Goal: Task Accomplishment & Management: Manage account settings

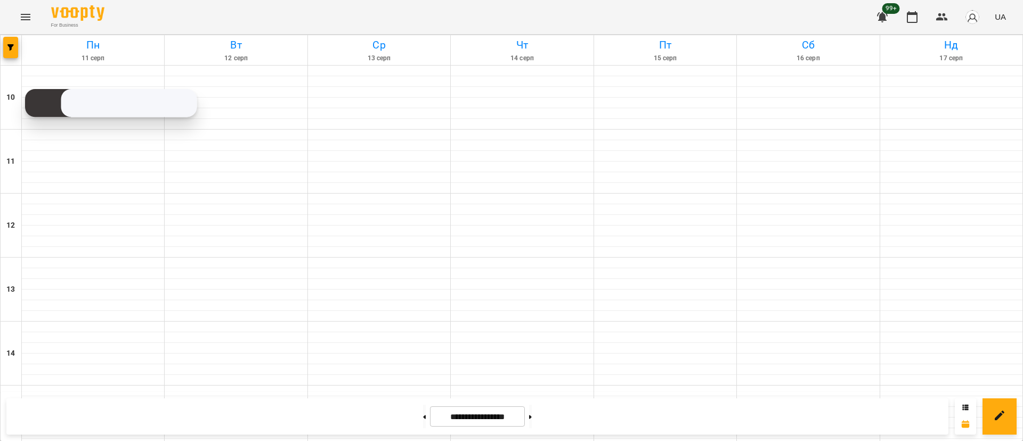
scroll to position [424, 0]
click at [19, 15] on icon "Menu" at bounding box center [25, 17] width 13 height 13
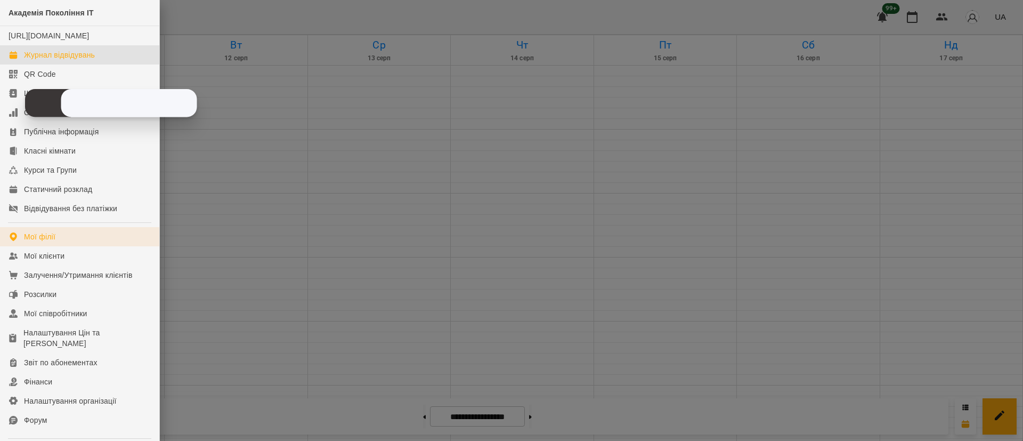
click at [59, 246] on link "Мої філії" at bounding box center [79, 236] width 159 height 19
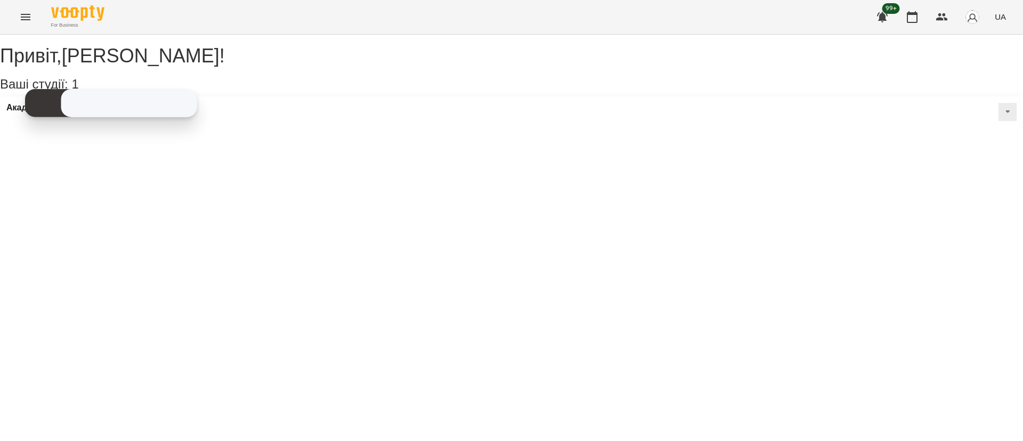
click at [28, 23] on icon "Menu" at bounding box center [25, 17] width 13 height 13
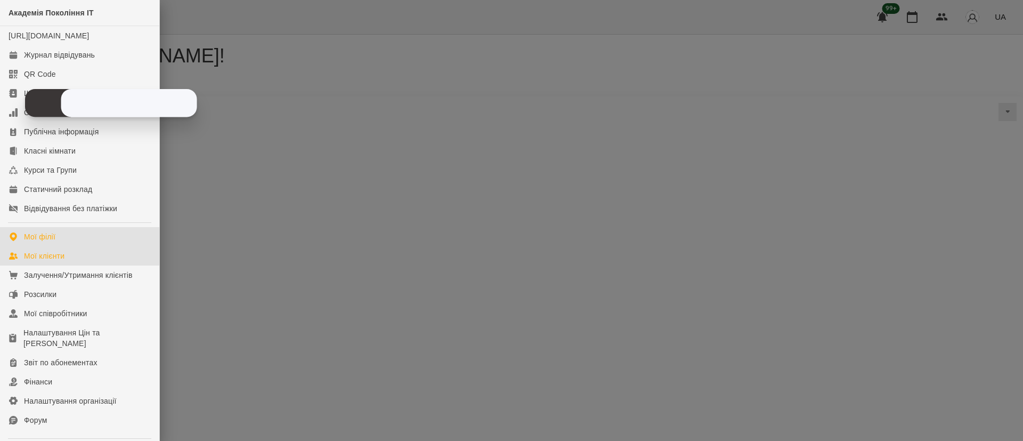
click at [51, 261] on div "Мої клієнти" at bounding box center [44, 256] width 41 height 11
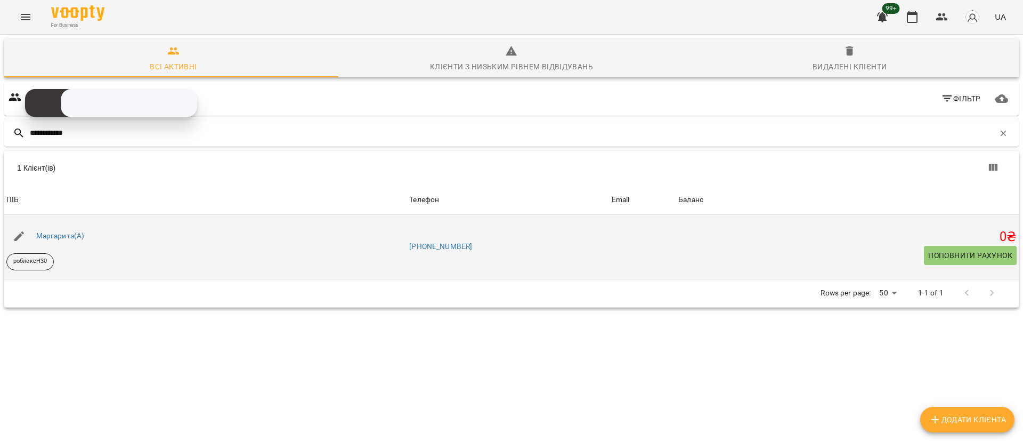
type input "**********"
click at [11, 233] on button "button" at bounding box center [19, 236] width 26 height 26
select select "**"
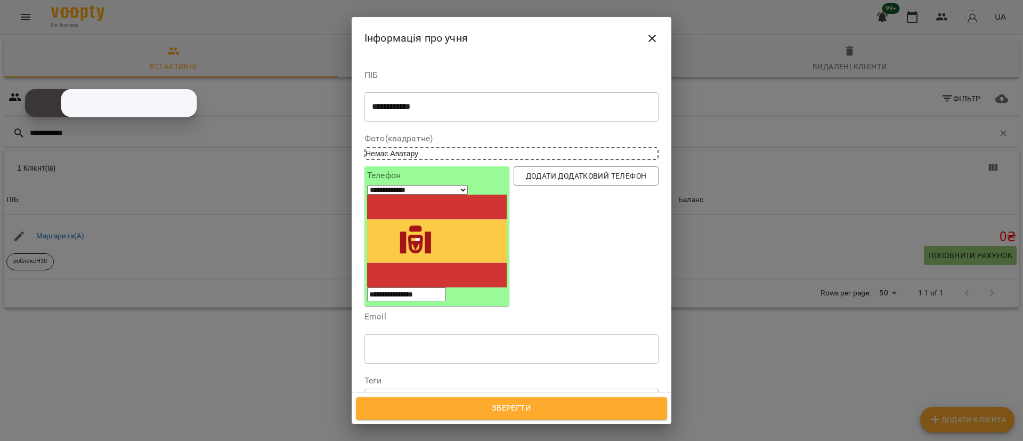
click at [462, 390] on div "роблоксН30" at bounding box center [492, 399] width 254 height 18
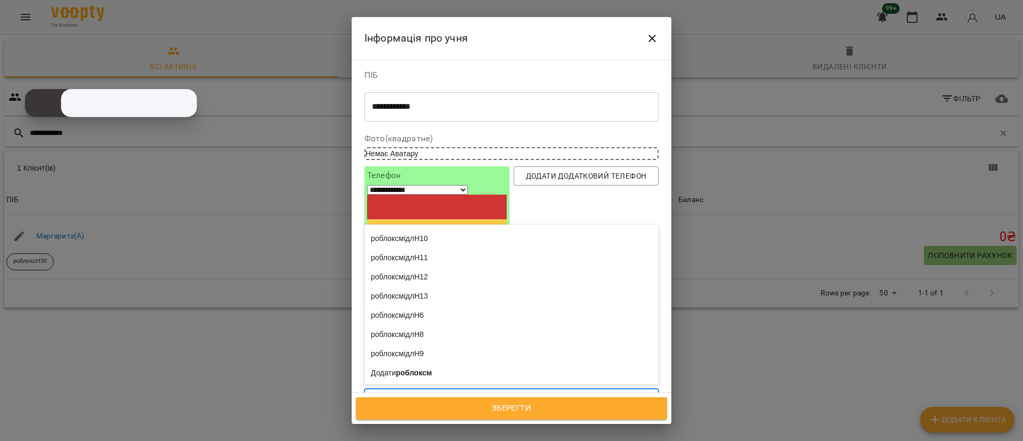
scroll to position [217, 0]
type input "**********"
click at [425, 342] on div "роблоксмідл23" at bounding box center [512, 351] width 294 height 19
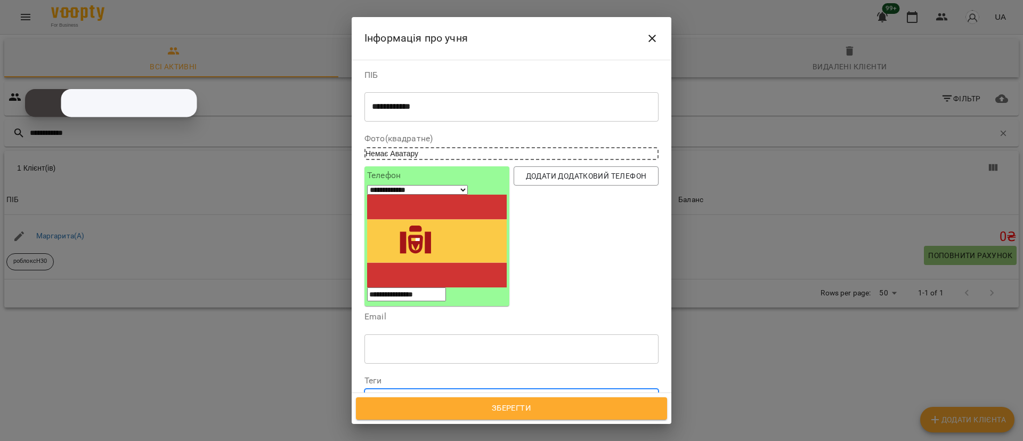
click at [512, 401] on span "Зберегти" at bounding box center [512, 408] width 288 height 14
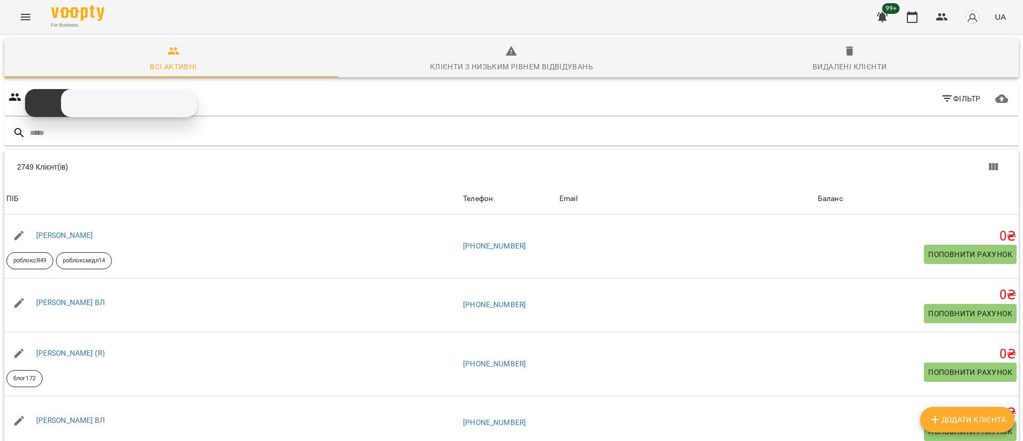
click at [28, 26] on button "Menu" at bounding box center [26, 17] width 26 height 26
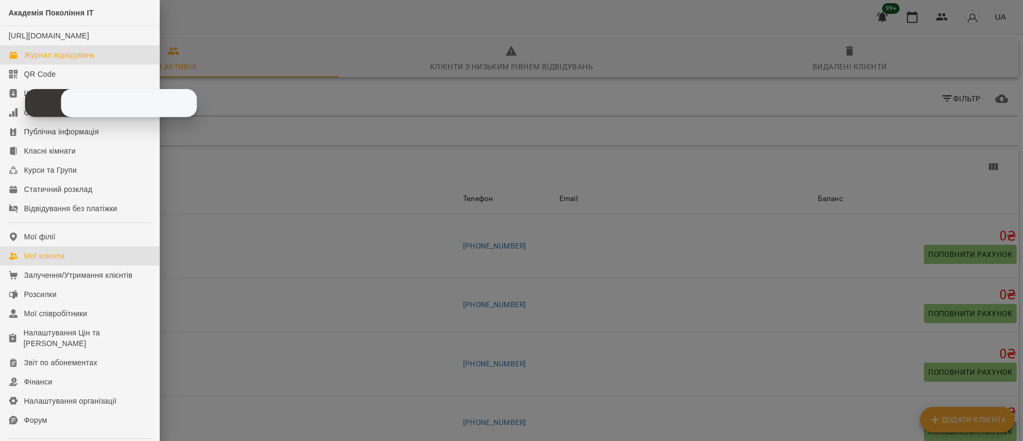
click at [47, 60] on div "Журнал відвідувань" at bounding box center [59, 55] width 71 height 11
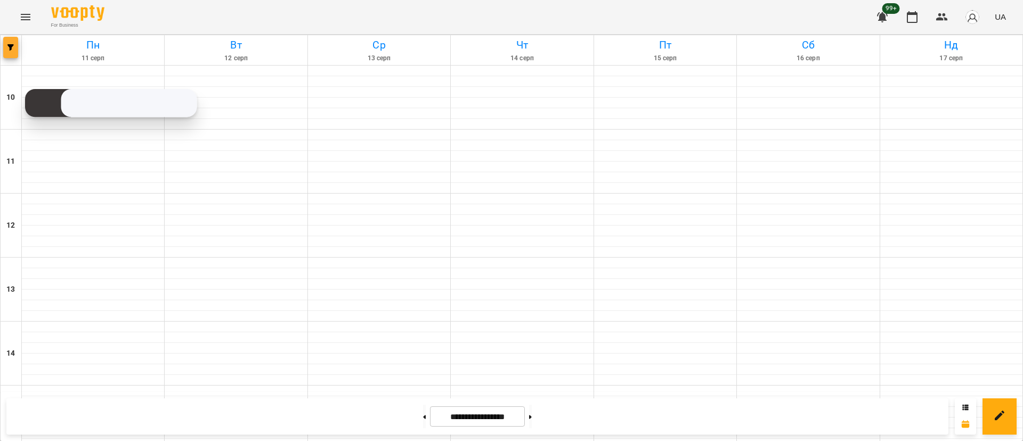
click at [14, 48] on span "button" at bounding box center [10, 47] width 15 height 6
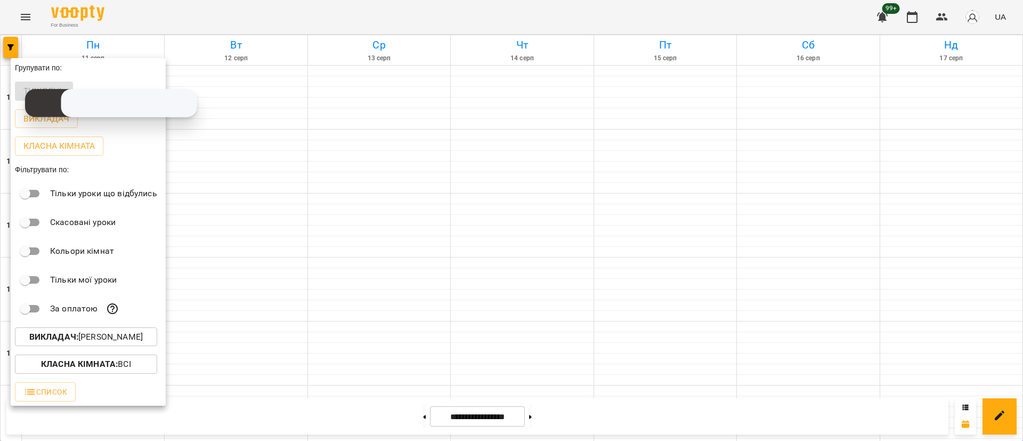
click at [84, 339] on p "Викладач : Владислав Границький" at bounding box center [86, 336] width 114 height 13
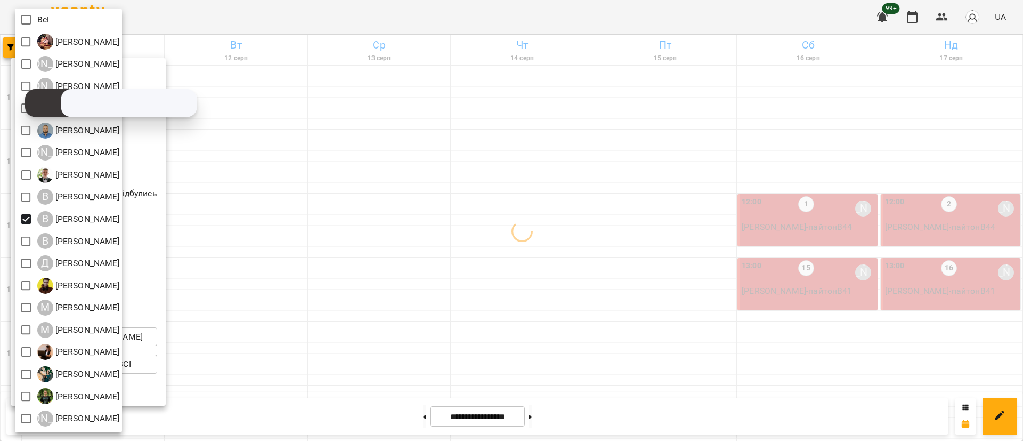
click at [291, 258] on div at bounding box center [511, 220] width 1023 height 441
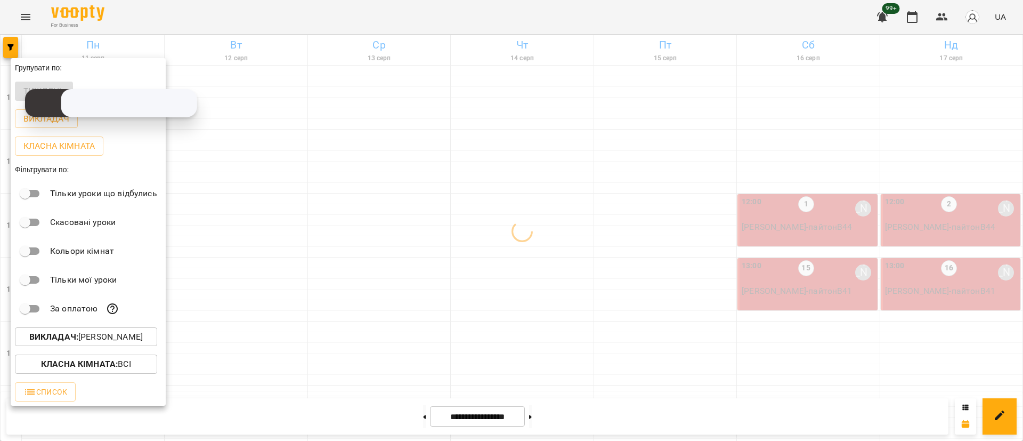
click at [291, 258] on div at bounding box center [511, 220] width 1023 height 441
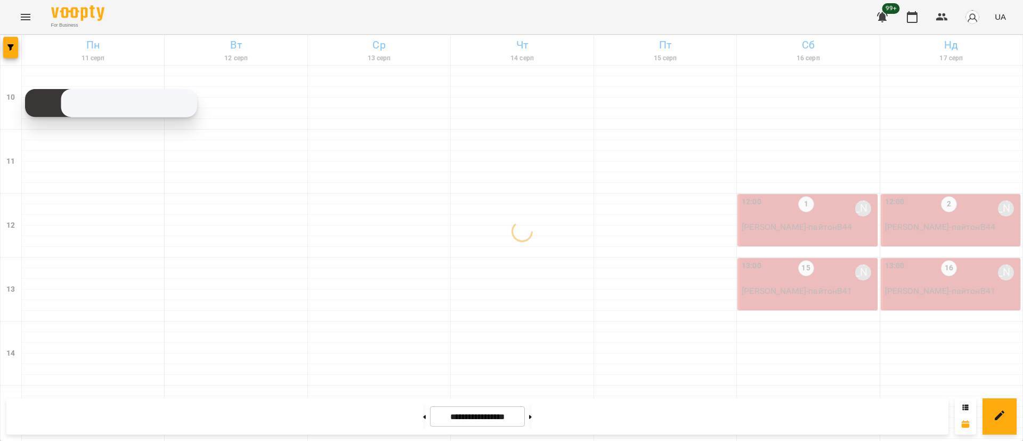
scroll to position [400, 0]
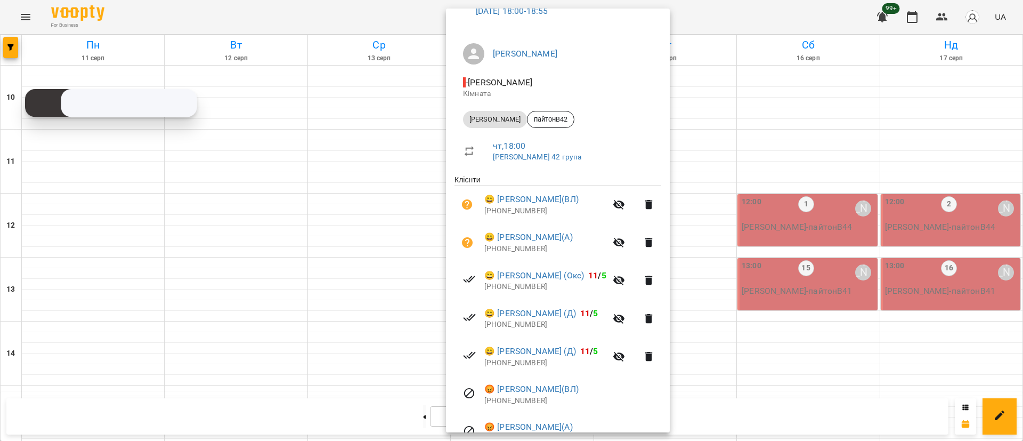
scroll to position [233, 0]
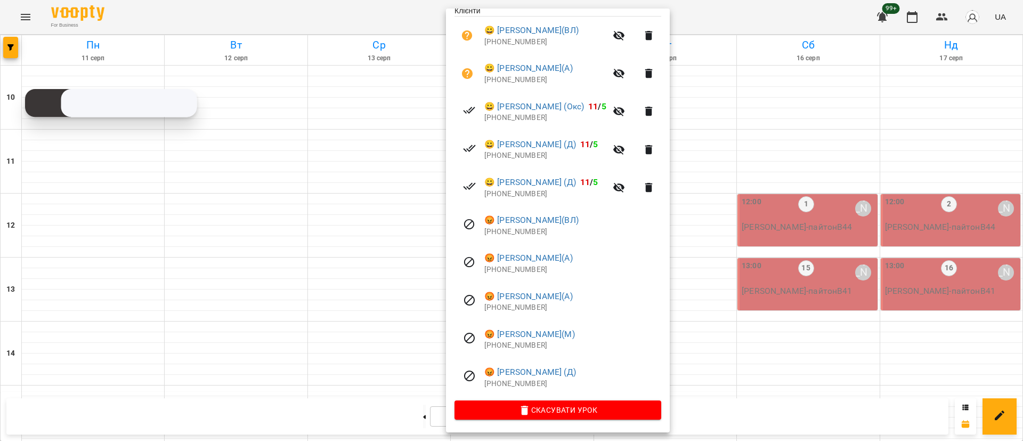
click at [252, 225] on div at bounding box center [511, 220] width 1023 height 441
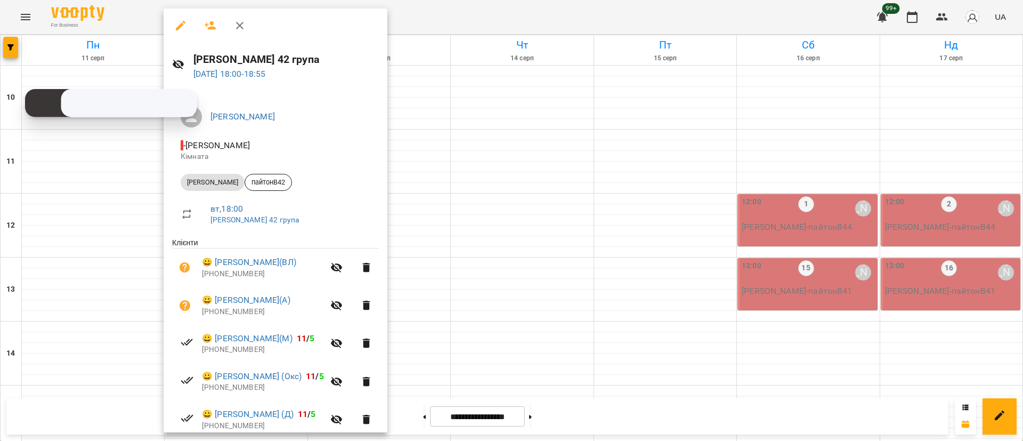
click at [667, 188] on div at bounding box center [511, 220] width 1023 height 441
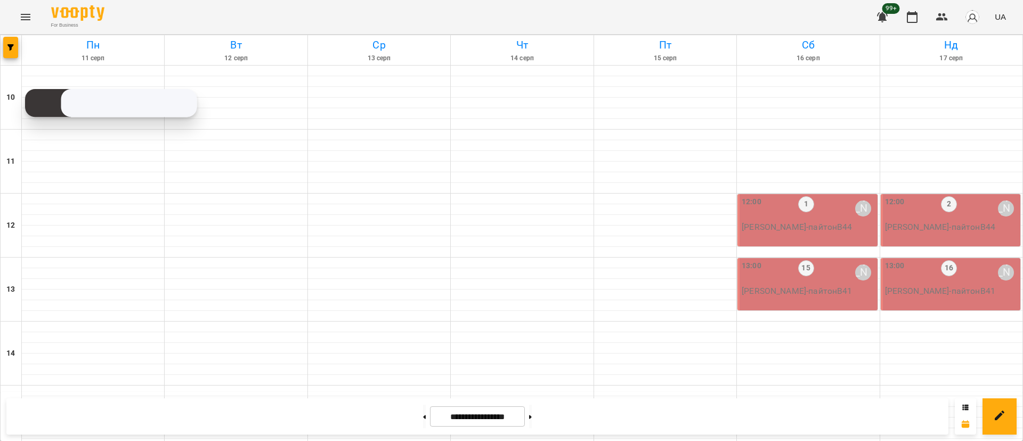
scroll to position [504, 0]
click at [5, 39] on button "button" at bounding box center [10, 47] width 15 height 21
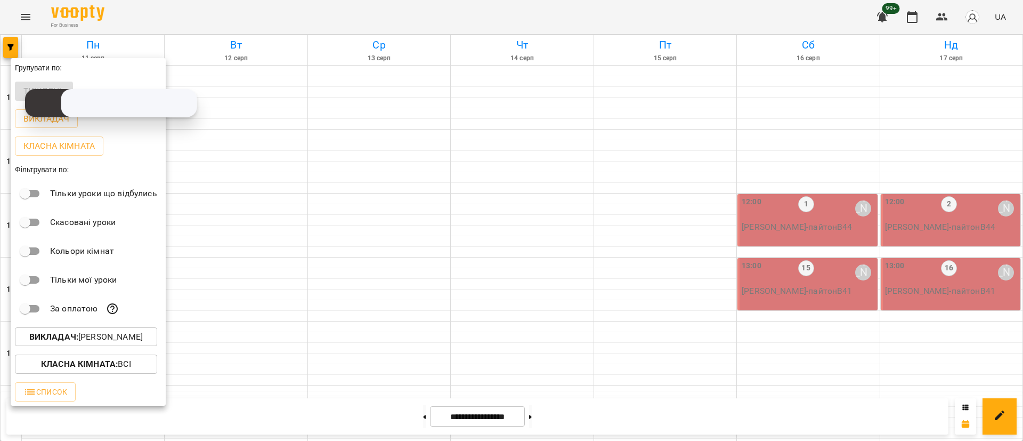
click at [25, 28] on div at bounding box center [511, 220] width 1023 height 441
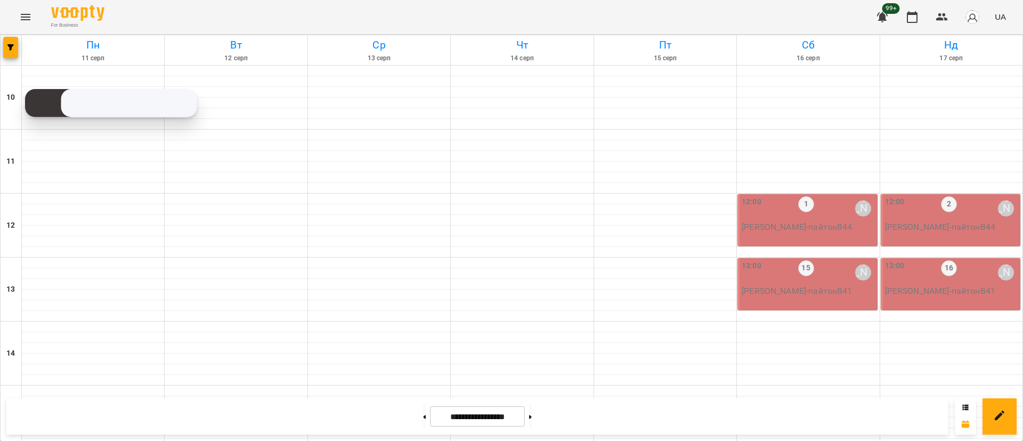
click at [25, 26] on div "Групувати по: Тиждень Викладач Класна кімната Фільтрувати по: Тільки уроки що в…" at bounding box center [511, 220] width 1023 height 441
click at [25, 26] on button "Menu" at bounding box center [26, 17] width 26 height 26
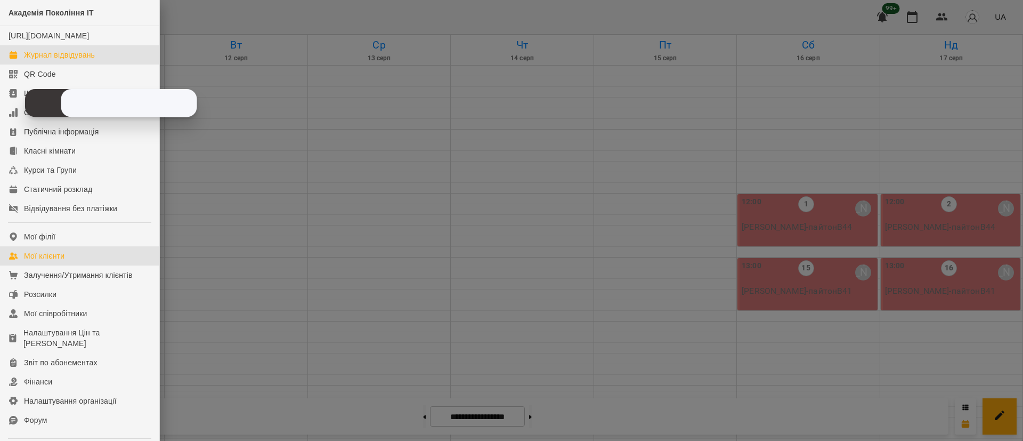
click at [52, 261] on div "Мої клієнти" at bounding box center [44, 256] width 41 height 11
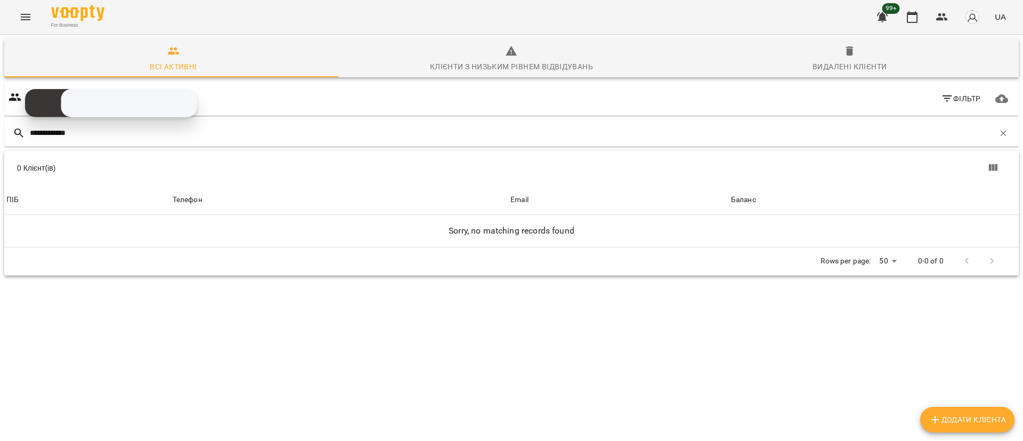
type input "**********"
click at [33, 15] on button "Menu" at bounding box center [26, 17] width 26 height 26
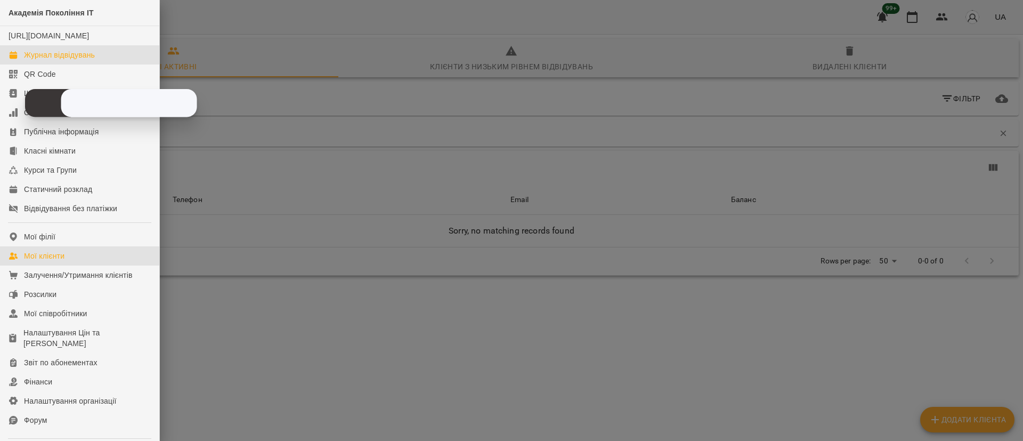
click at [33, 64] on link "Журнал відвідувань" at bounding box center [79, 54] width 159 height 19
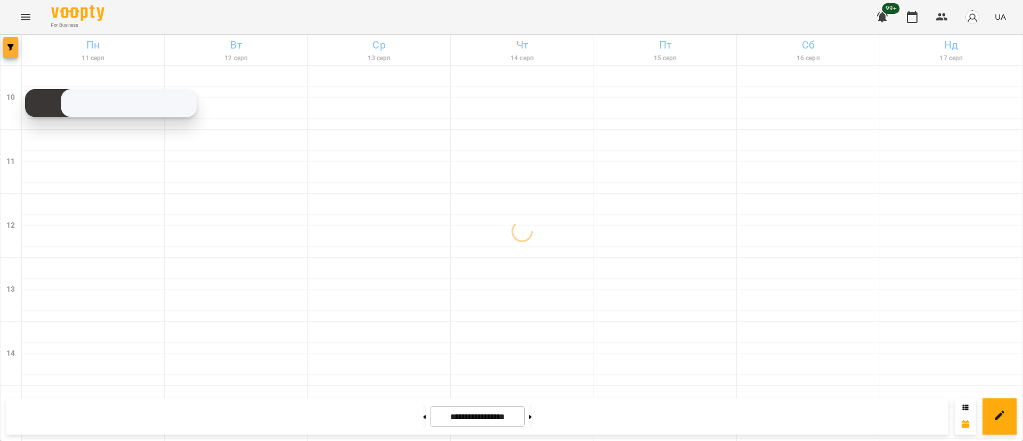
click at [7, 57] on button "button" at bounding box center [10, 47] width 15 height 21
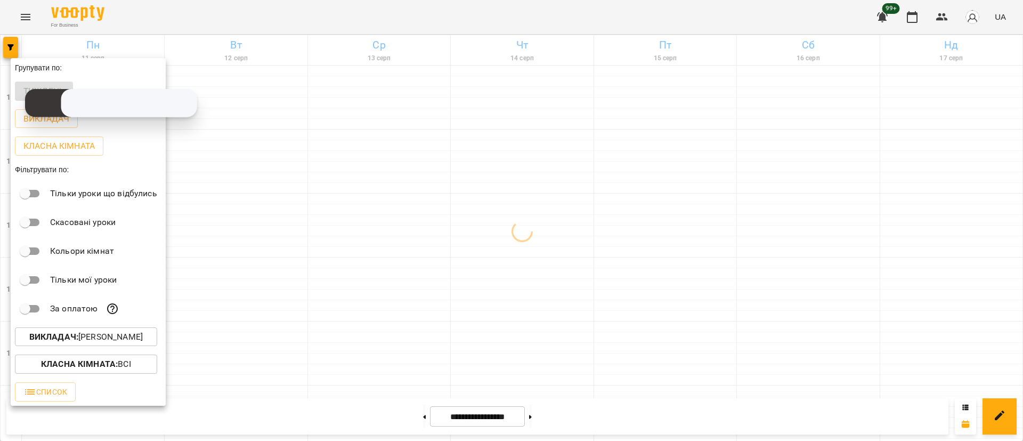
click at [122, 337] on p "Викладач : Володимир Ярошинський" at bounding box center [86, 336] width 114 height 13
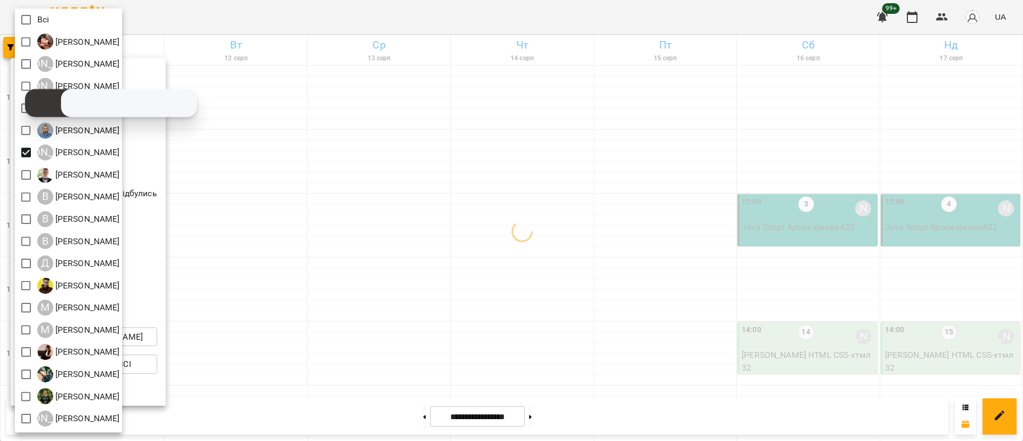
click at [309, 253] on div at bounding box center [511, 220] width 1023 height 441
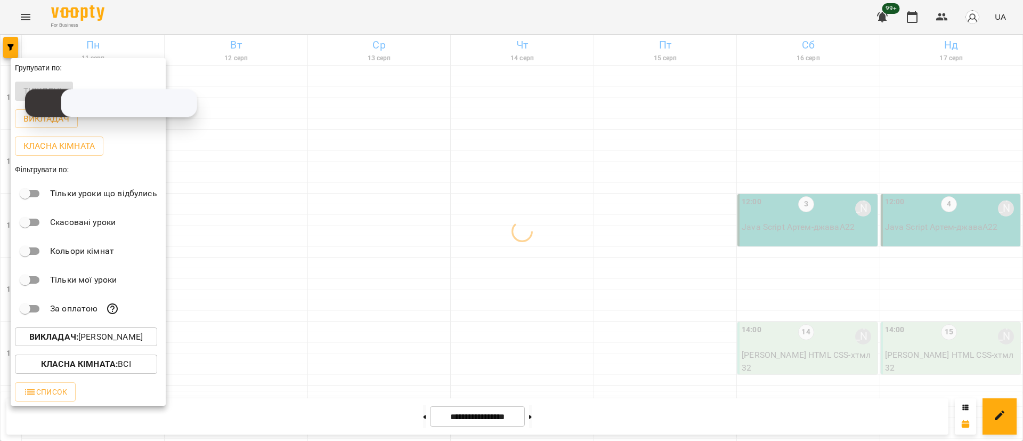
click at [309, 255] on div at bounding box center [511, 220] width 1023 height 441
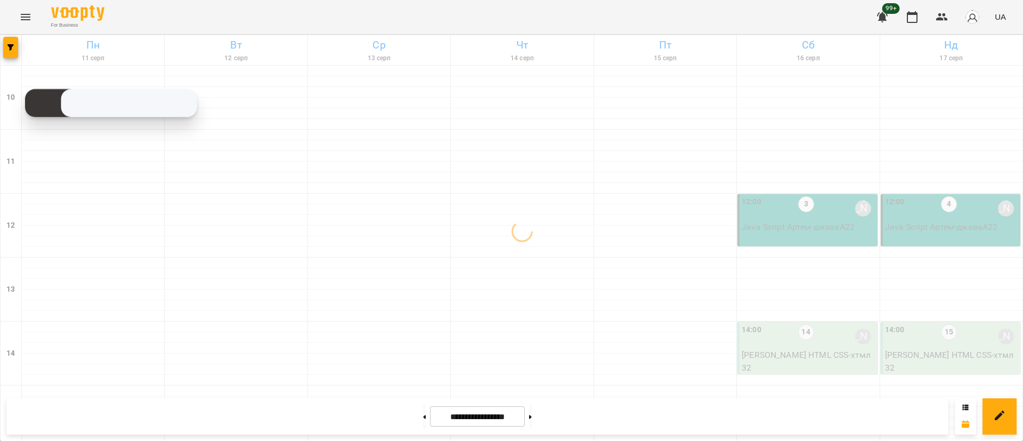
scroll to position [400, 0]
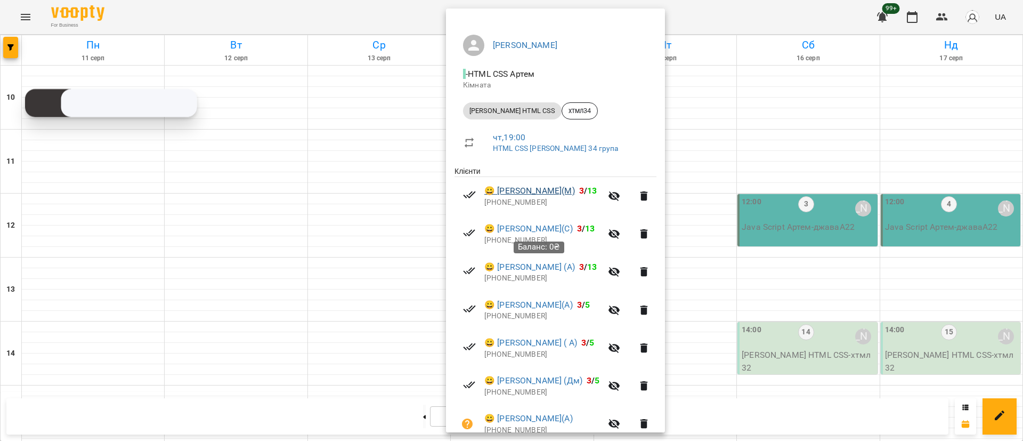
scroll to position [158, 0]
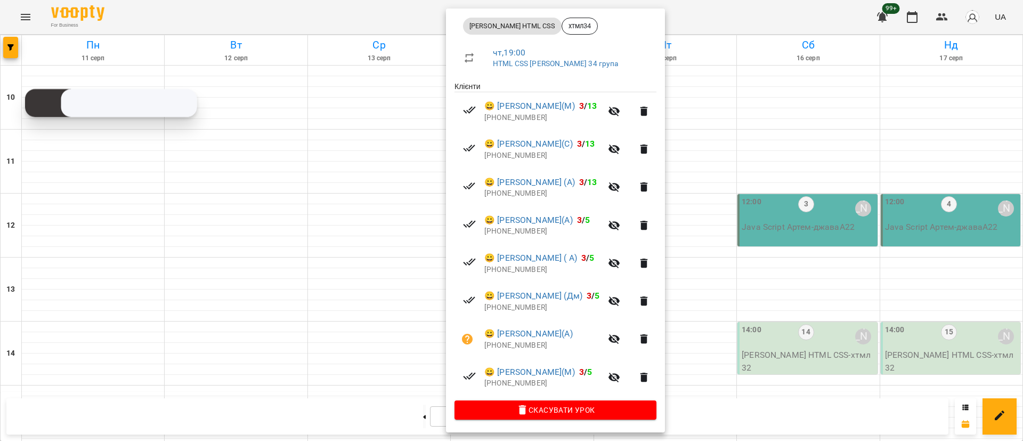
click at [229, 284] on div at bounding box center [511, 220] width 1023 height 441
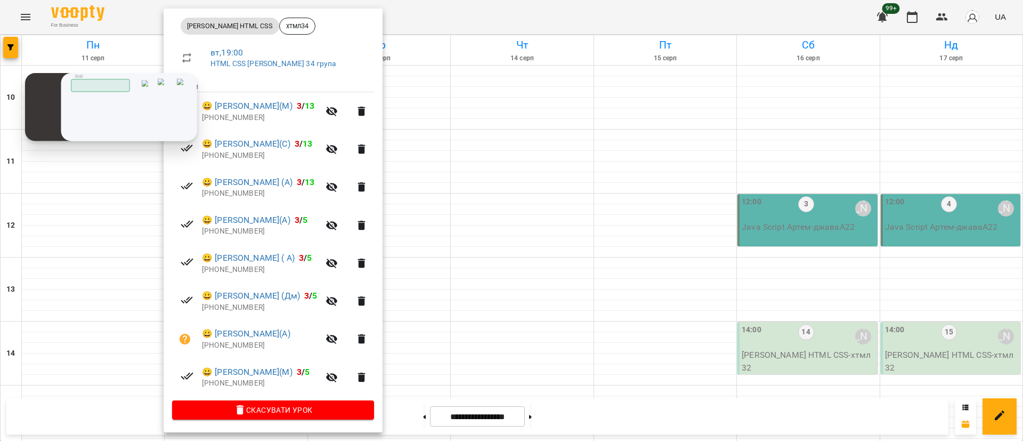
click at [0, 0] on input "tel" at bounding box center [0, 0] width 0 height 0
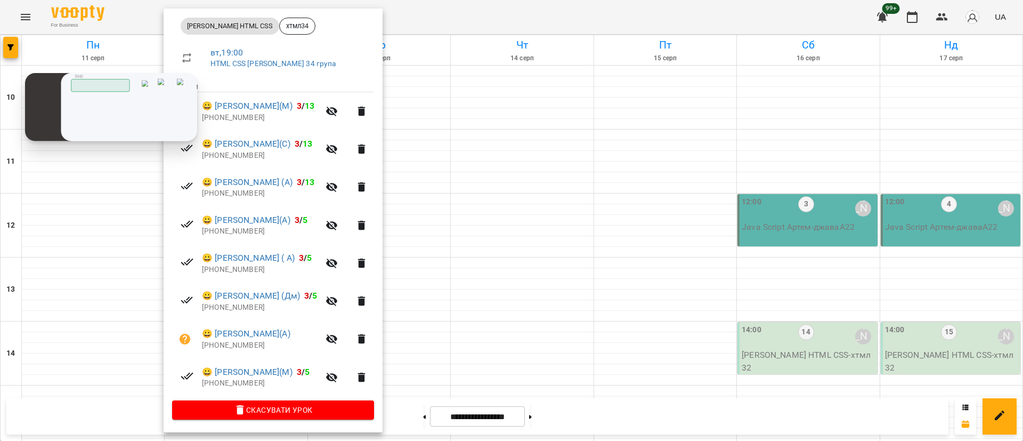
click at [0, 0] on input "tel" at bounding box center [0, 0] width 0 height 0
click at [167, 87] on img at bounding box center [166, 85] width 16 height 12
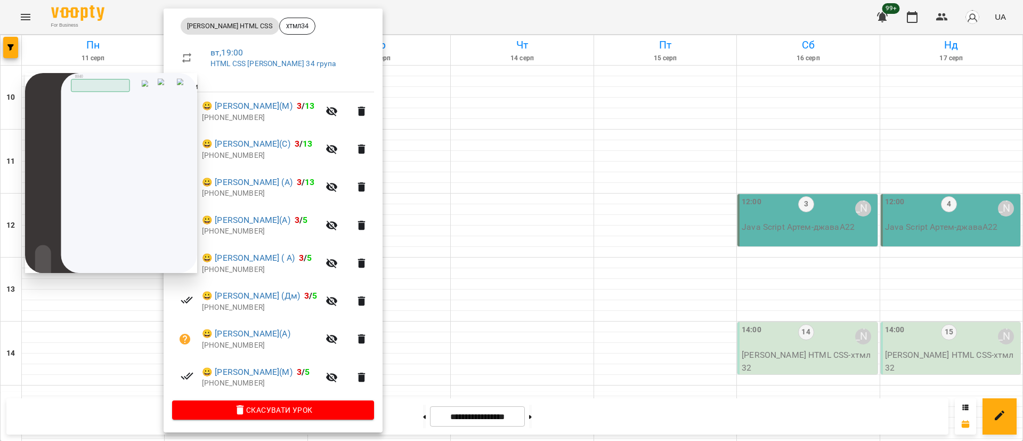
click at [167, 87] on img at bounding box center [166, 85] width 16 height 12
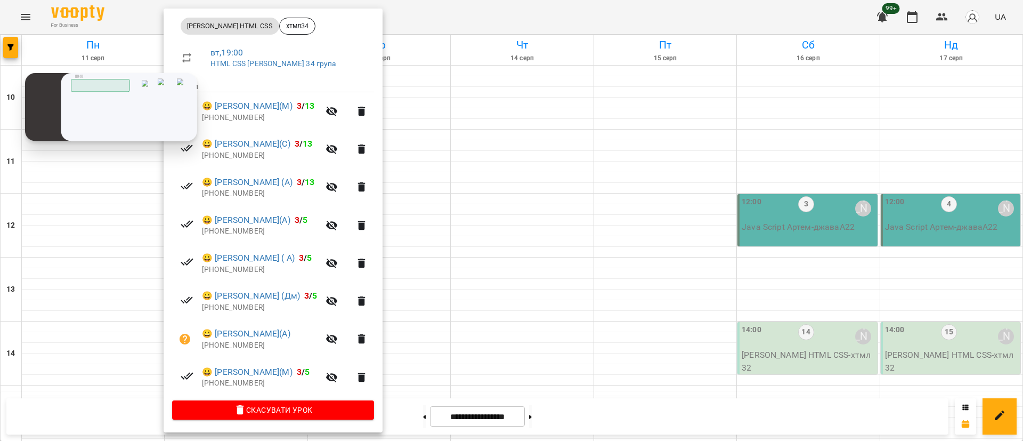
click at [0, 0] on div "Скопійовано в буфер обміну 1 2 ABC 3 DEF 4 GHI 5 JKL 6 MNO 7 PQRS 8 TUV 9 WXYZ …" at bounding box center [0, 0] width 0 height 0
click at [0, 0] on input "tel" at bounding box center [0, 0] width 0 height 0
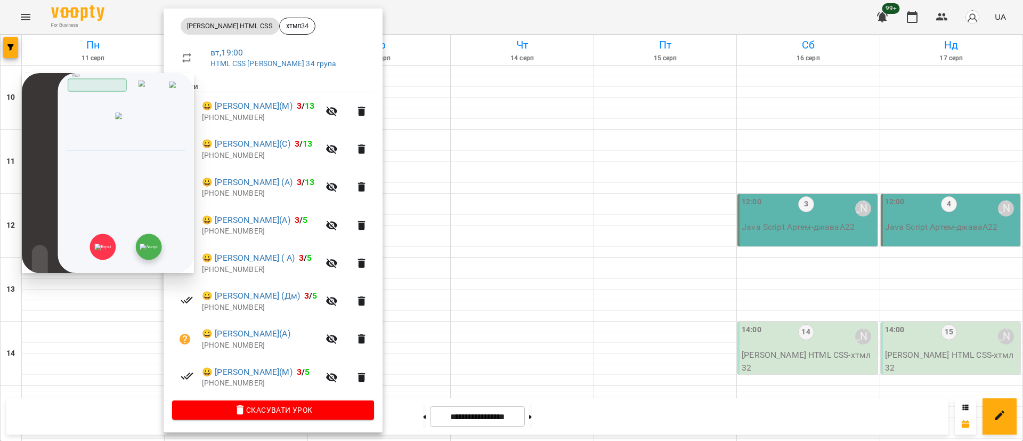
click at [153, 246] on img at bounding box center [149, 247] width 18 height 6
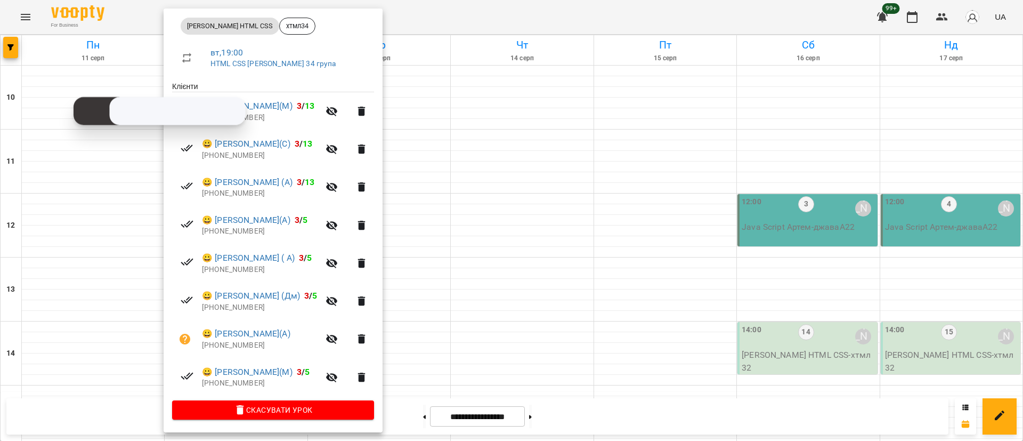
click at [92, 191] on div at bounding box center [511, 220] width 1023 height 441
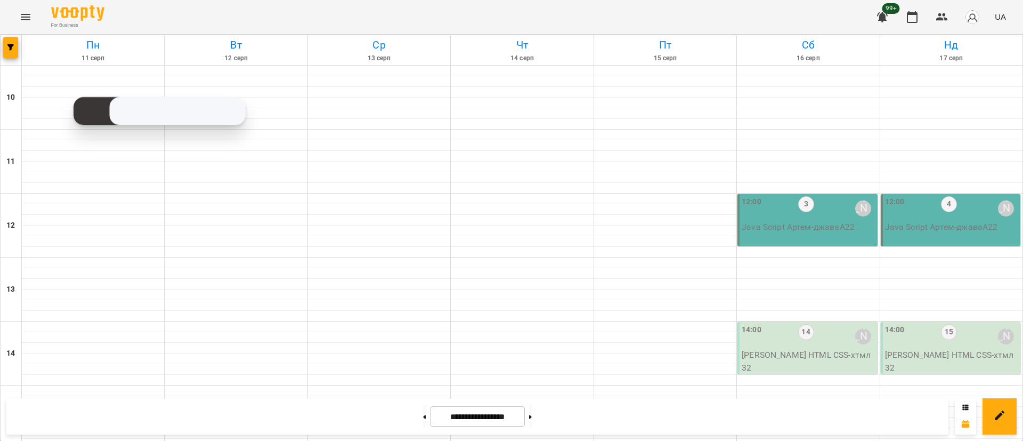
scroll to position [480, 0]
click at [17, 37] on button "button" at bounding box center [10, 47] width 15 height 21
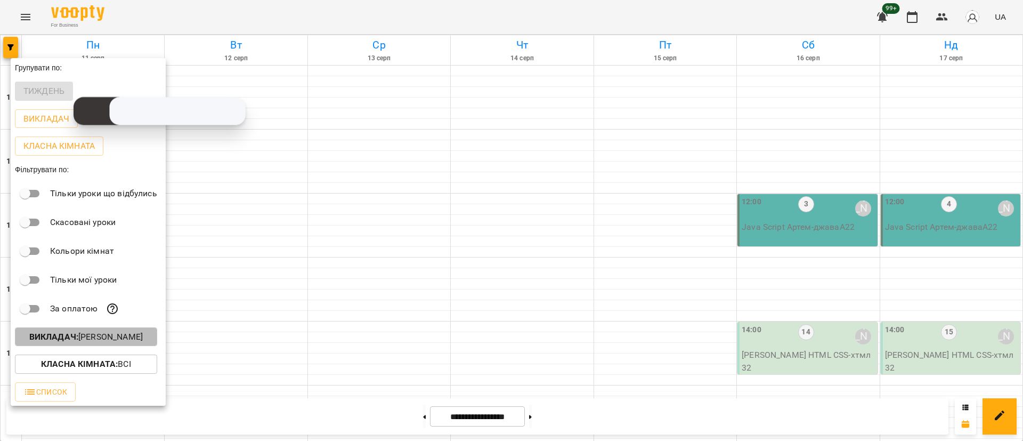
click at [78, 340] on b "Викладач :" at bounding box center [53, 337] width 49 height 10
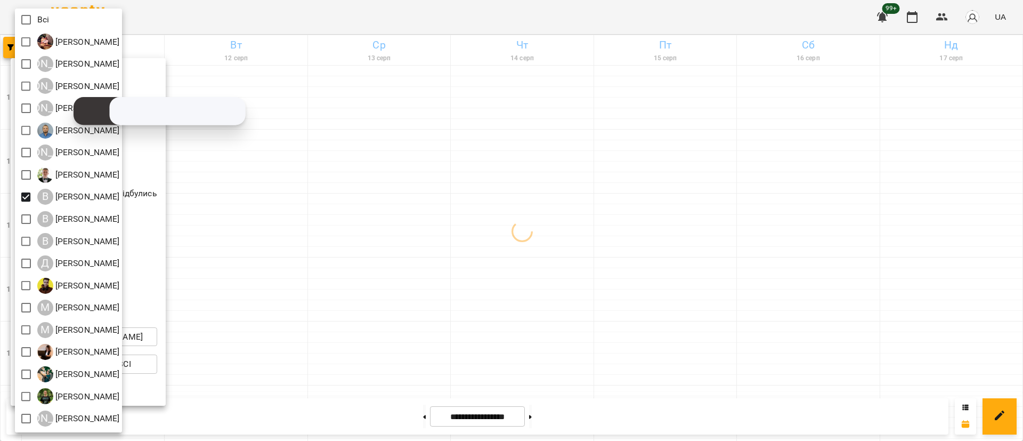
click at [283, 261] on div at bounding box center [511, 220] width 1023 height 441
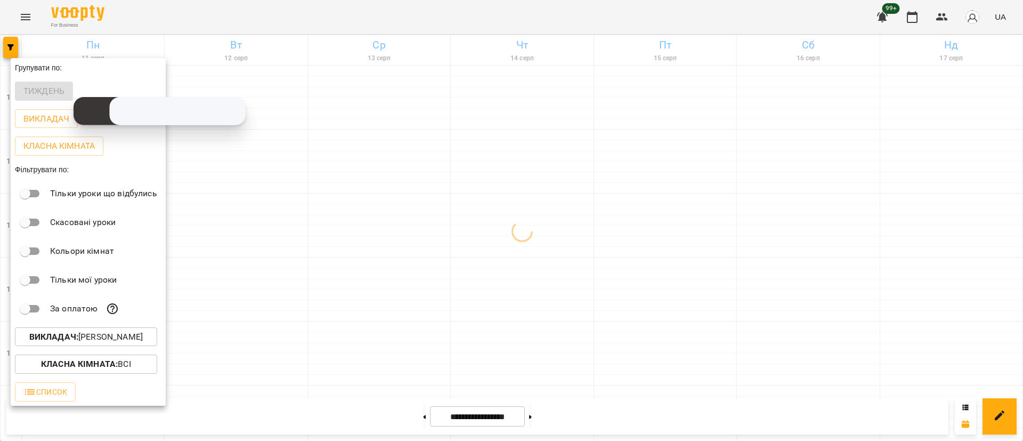
click at [283, 261] on div at bounding box center [511, 220] width 1023 height 441
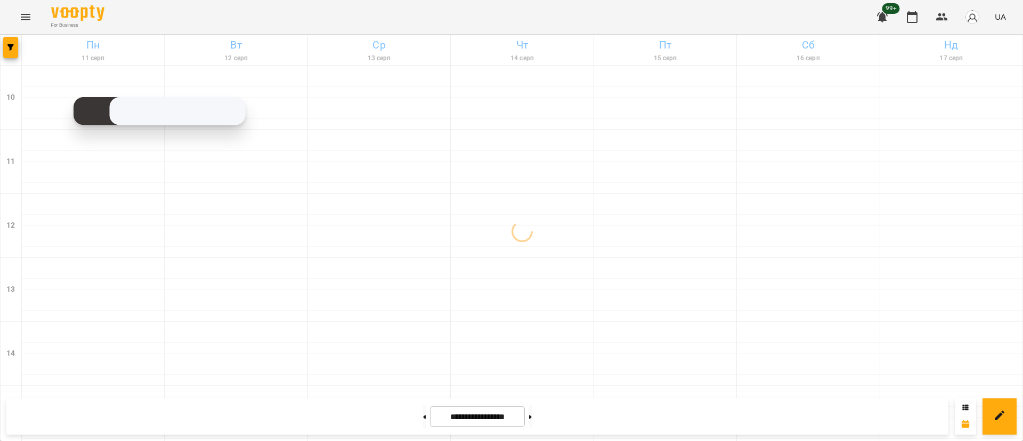
scroll to position [400, 0]
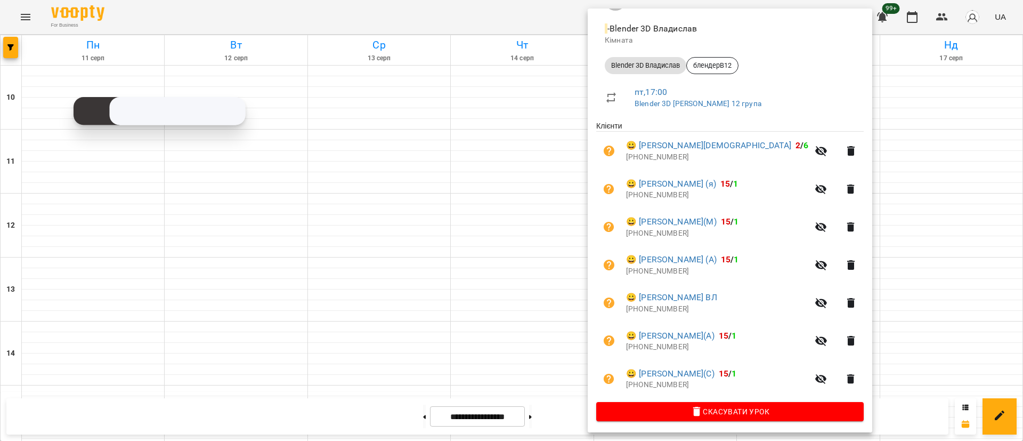
scroll to position [120, 0]
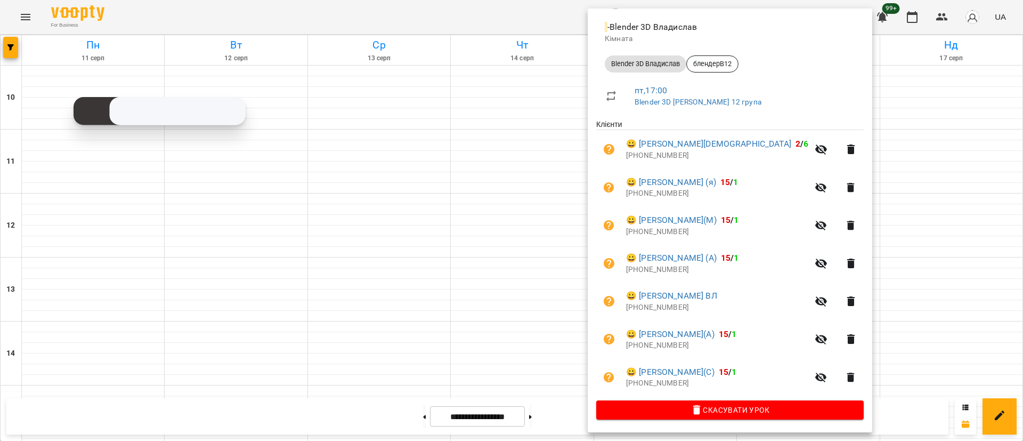
click at [344, 270] on div at bounding box center [511, 220] width 1023 height 441
